Goal: Information Seeking & Learning: Check status

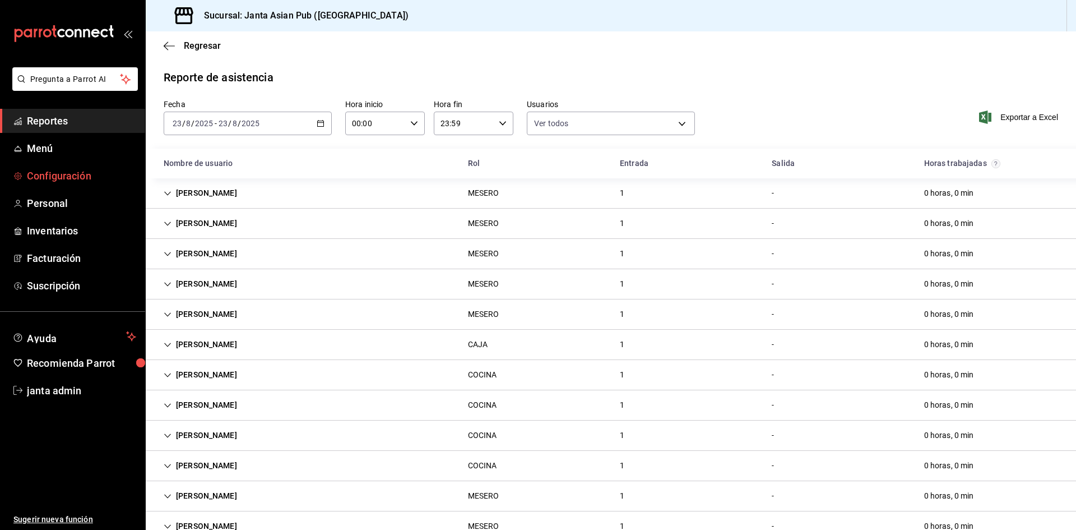
click at [62, 171] on span "Configuración" at bounding box center [81, 175] width 109 height 15
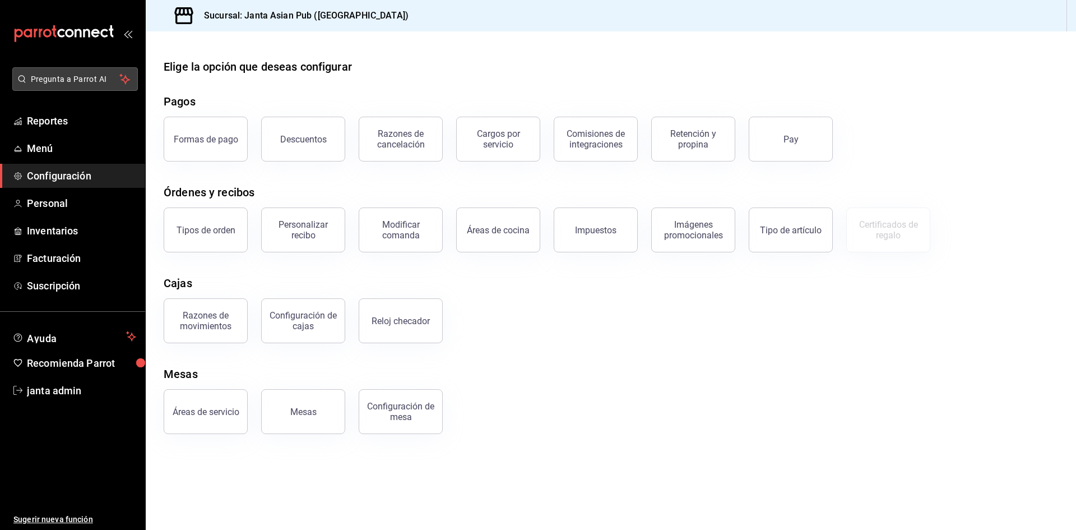
click at [41, 80] on span "Pregunta a Parrot AI" at bounding box center [75, 79] width 89 height 12
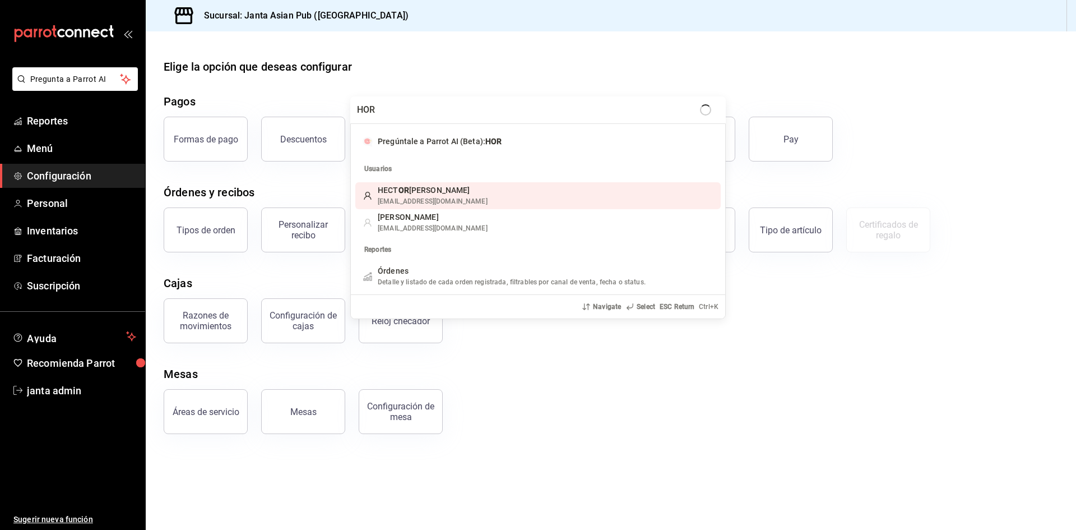
type input "HORA"
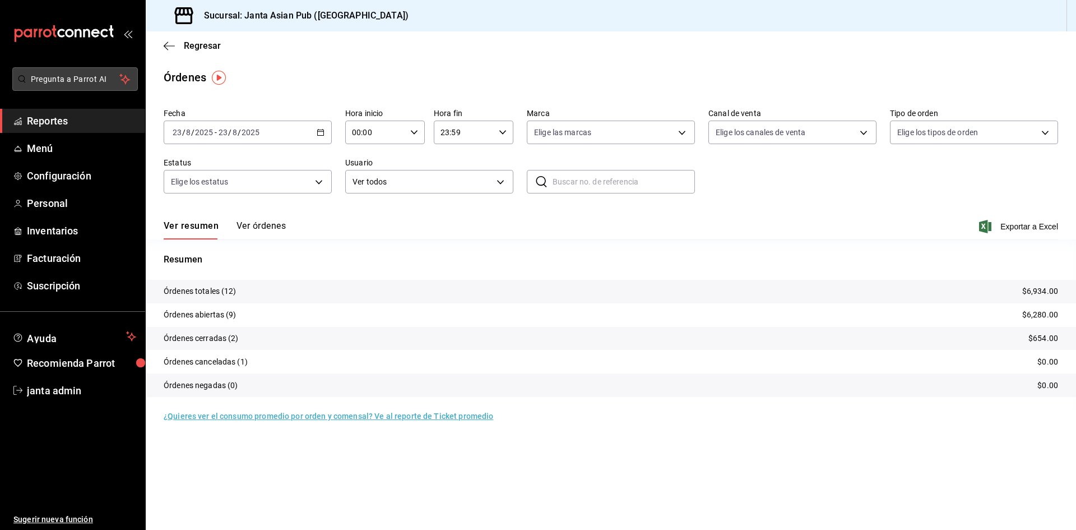
click at [101, 80] on span "Pregunta a Parrot AI" at bounding box center [75, 79] width 89 height 12
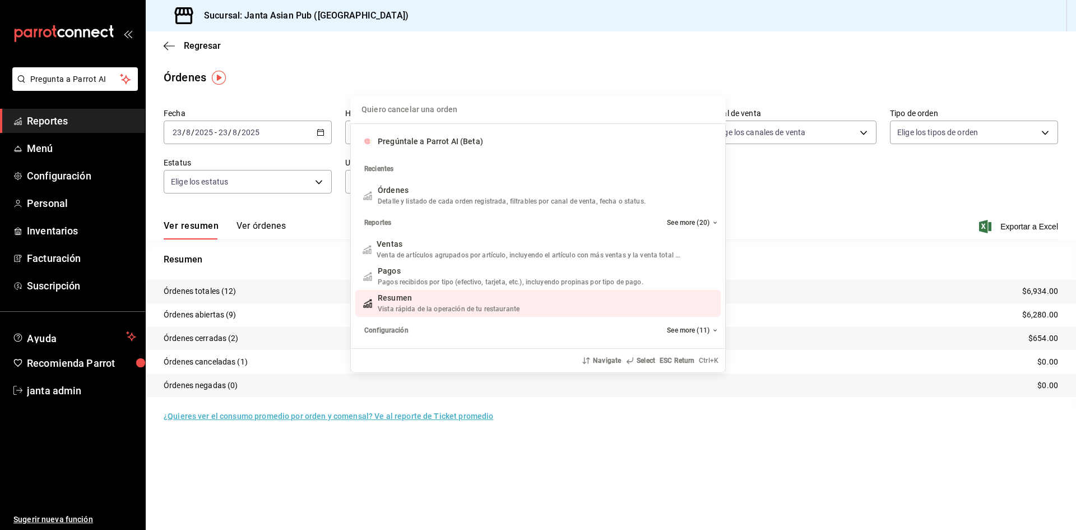
click at [619, 451] on div "Quiero cancelar una orden Pregúntale a Parrot AI (Beta) Recientes Órdenes Detal…" at bounding box center [538, 265] width 1076 height 530
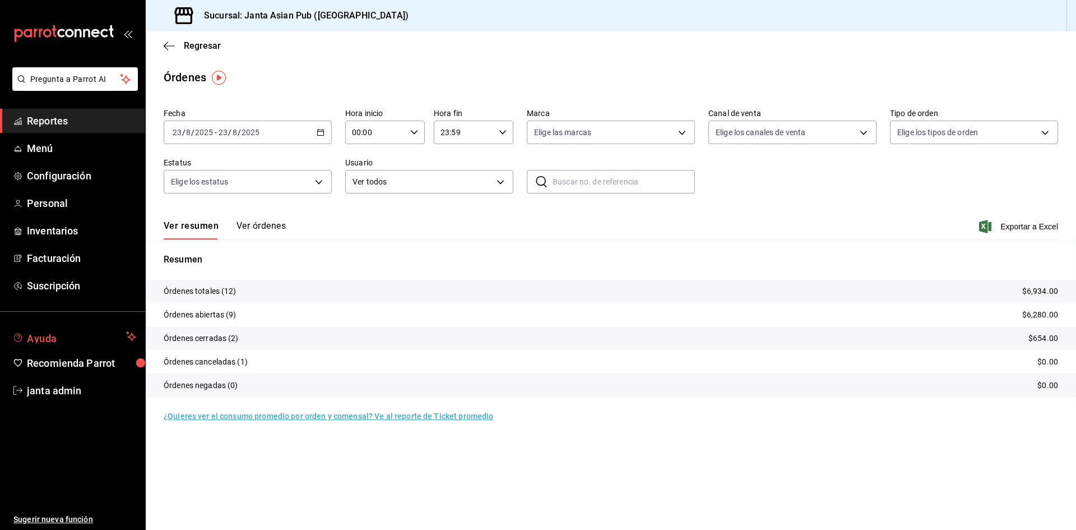
click at [99, 340] on span "Ayuda" at bounding box center [74, 335] width 95 height 13
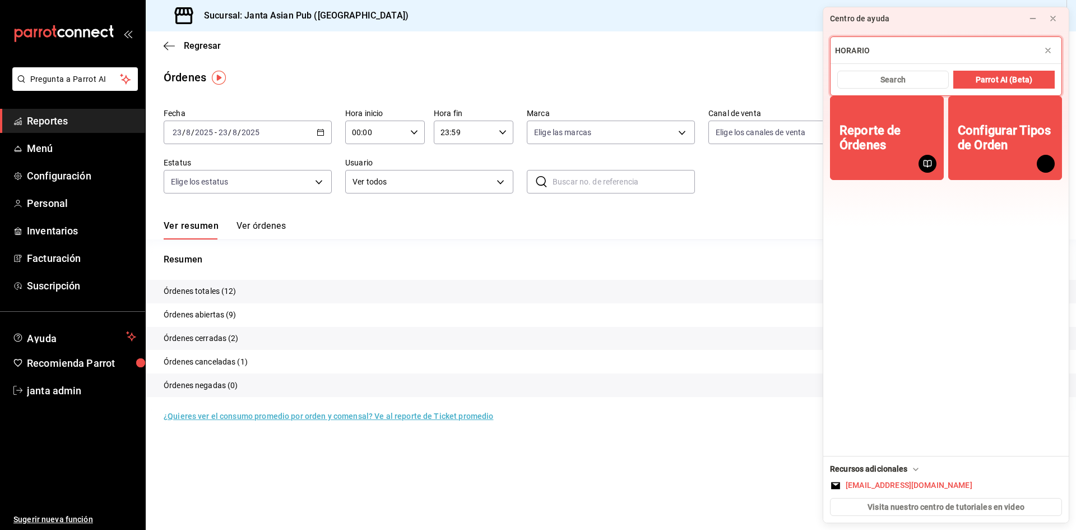
type input "HORARIO"
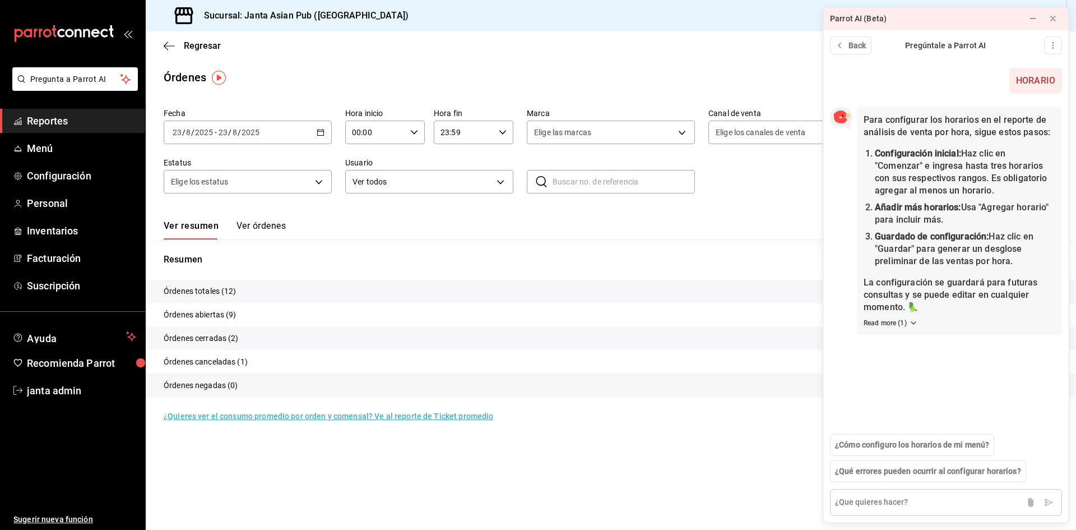
click at [890, 510] on textarea at bounding box center [946, 502] width 232 height 27
type textarea "HORA CHECADOR"
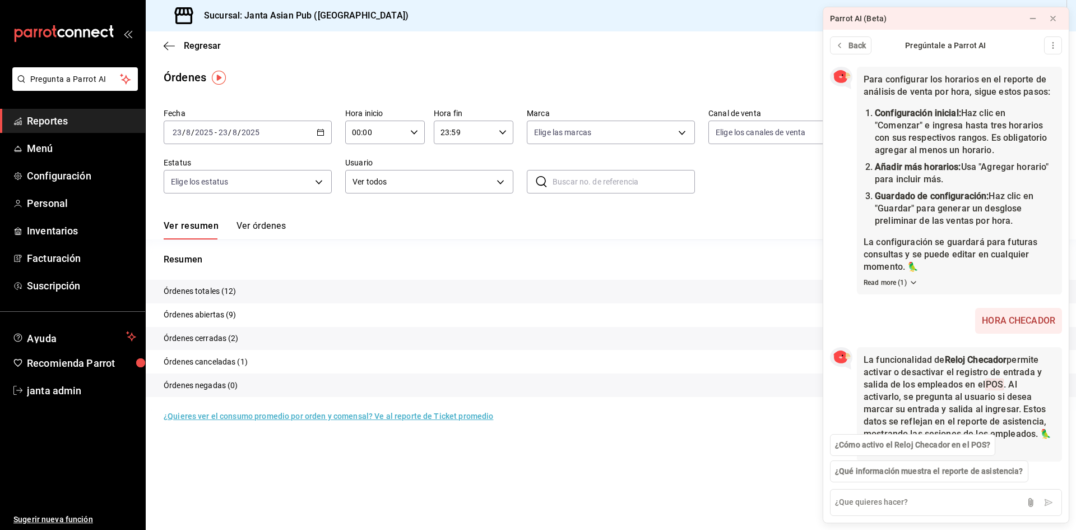
scroll to position [103, 0]
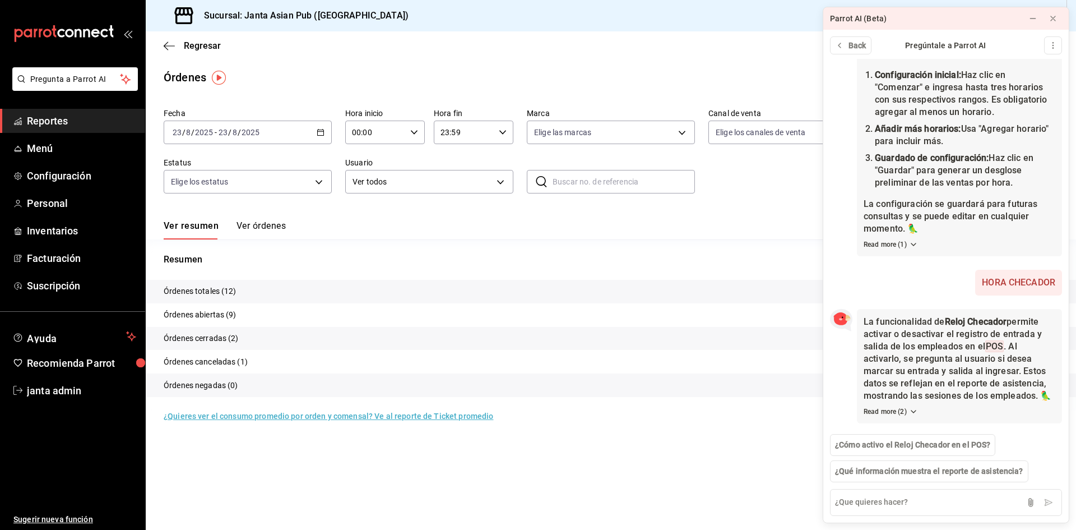
click at [69, 128] on span "Reportes" at bounding box center [81, 120] width 109 height 15
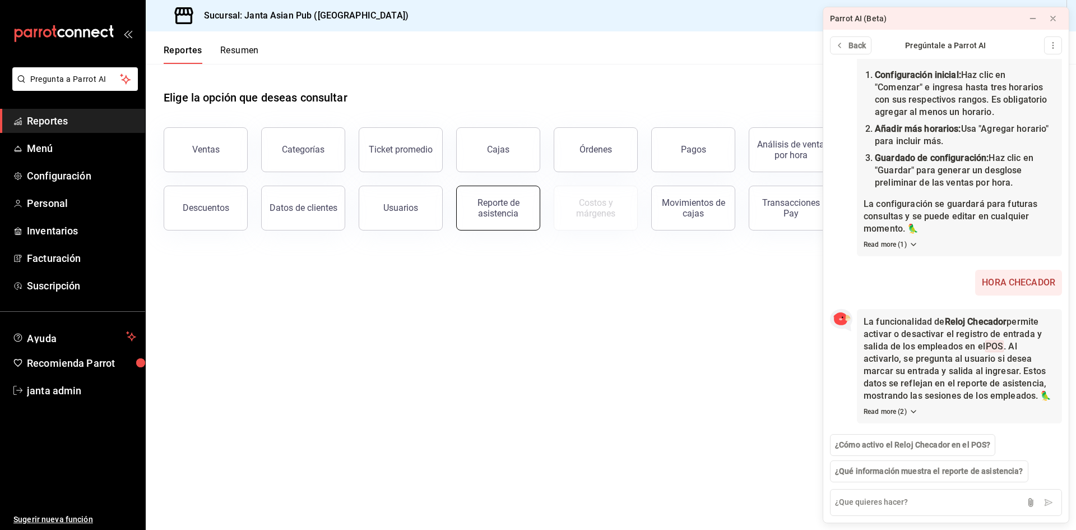
click at [475, 212] on div "Reporte de asistencia" at bounding box center [497, 207] width 69 height 21
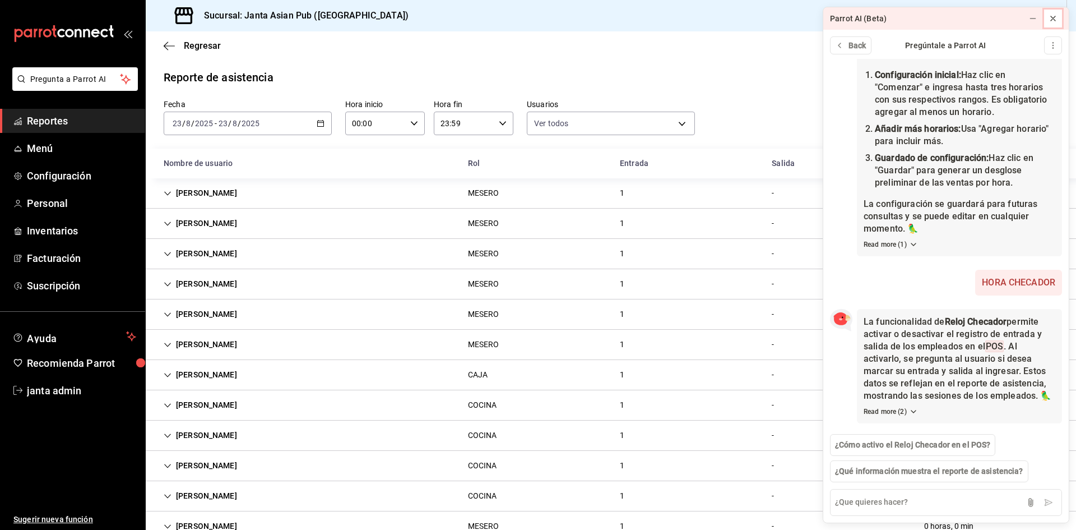
click at [1053, 17] on icon at bounding box center [1052, 18] width 9 height 9
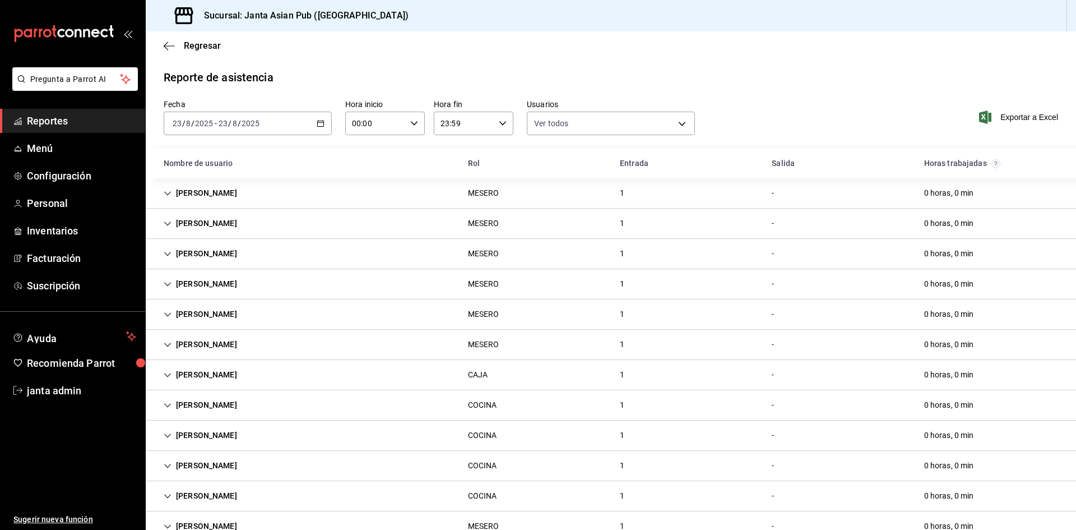
click at [269, 115] on div "[DATE] [DATE] - [DATE] [DATE]" at bounding box center [248, 124] width 168 height 24
click at [202, 179] on span "Ayer" at bounding box center [216, 183] width 87 height 12
